Goal: Task Accomplishment & Management: Complete application form

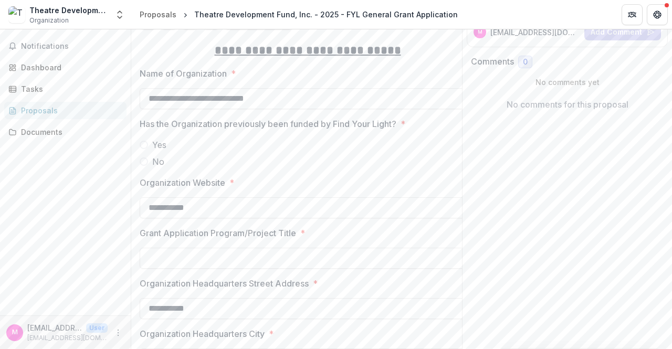
scroll to position [160, 0]
click at [149, 161] on label "No" at bounding box center [308, 160] width 336 height 13
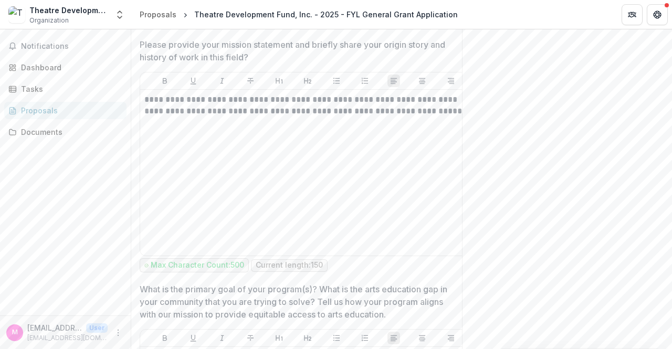
scroll to position [1984, 0]
click at [193, 111] on p "**********" at bounding box center [307, 104] width 327 height 23
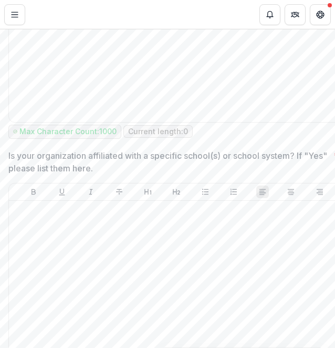
scroll to position [857, 0]
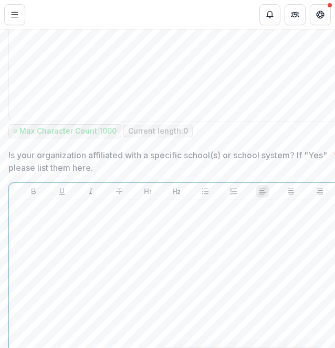
click at [226, 216] on p at bounding box center [176, 211] width 326 height 12
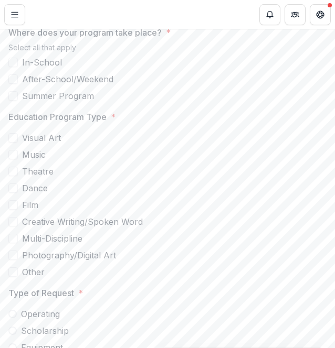
scroll to position [1718, 0]
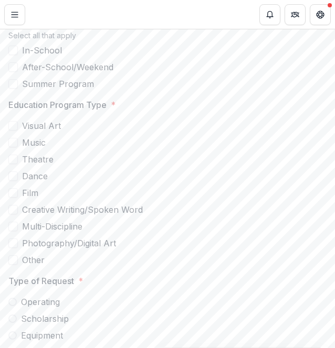
click at [13, 248] on span at bounding box center [12, 243] width 9 height 9
click at [16, 231] on span at bounding box center [12, 226] width 9 height 9
click at [14, 246] on label "Photography/Digital Art" at bounding box center [176, 243] width 336 height 13
click at [15, 229] on polyline at bounding box center [13, 227] width 5 height 4
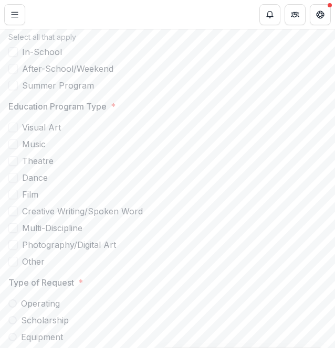
scroll to position [1717, 0]
click at [175, 167] on label "Theatre" at bounding box center [176, 160] width 336 height 13
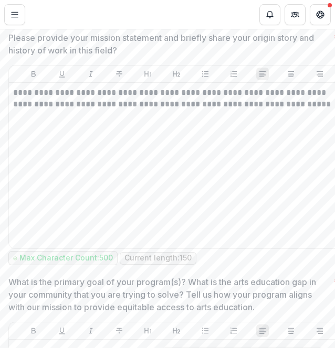
scroll to position [2041, 0]
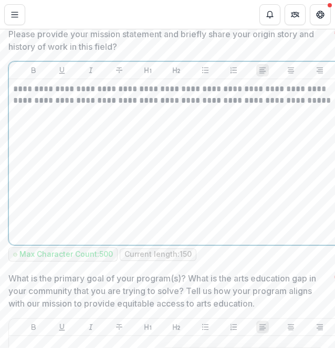
click at [295, 234] on div "**********" at bounding box center [176, 161] width 326 height 157
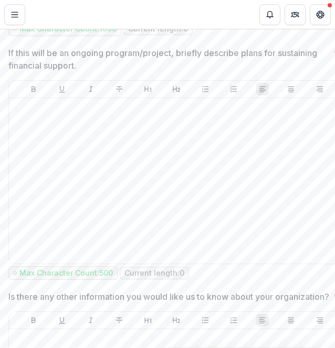
scroll to position [2956, 0]
click at [277, 270] on div "Max Character Count: 500 Current length: 0" at bounding box center [176, 274] width 336 height 14
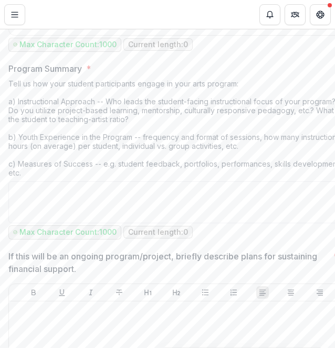
scroll to position [2752, 0]
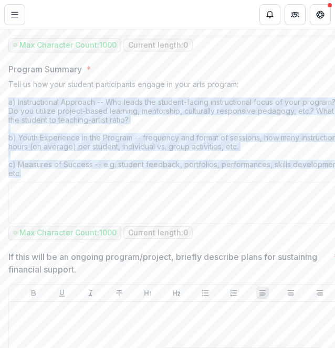
drag, startPoint x: 36, startPoint y: 174, endPoint x: 4, endPoint y: 110, distance: 71.6
copy div "a) Instructional Approach -- Who leads the student-facing instructional focus o…"
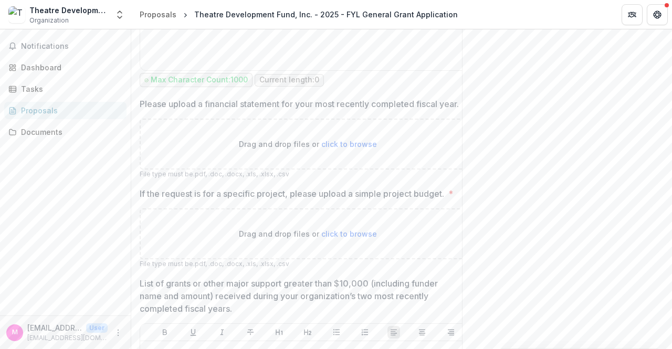
scroll to position [3345, 0]
